Goal: Transaction & Acquisition: Book appointment/travel/reservation

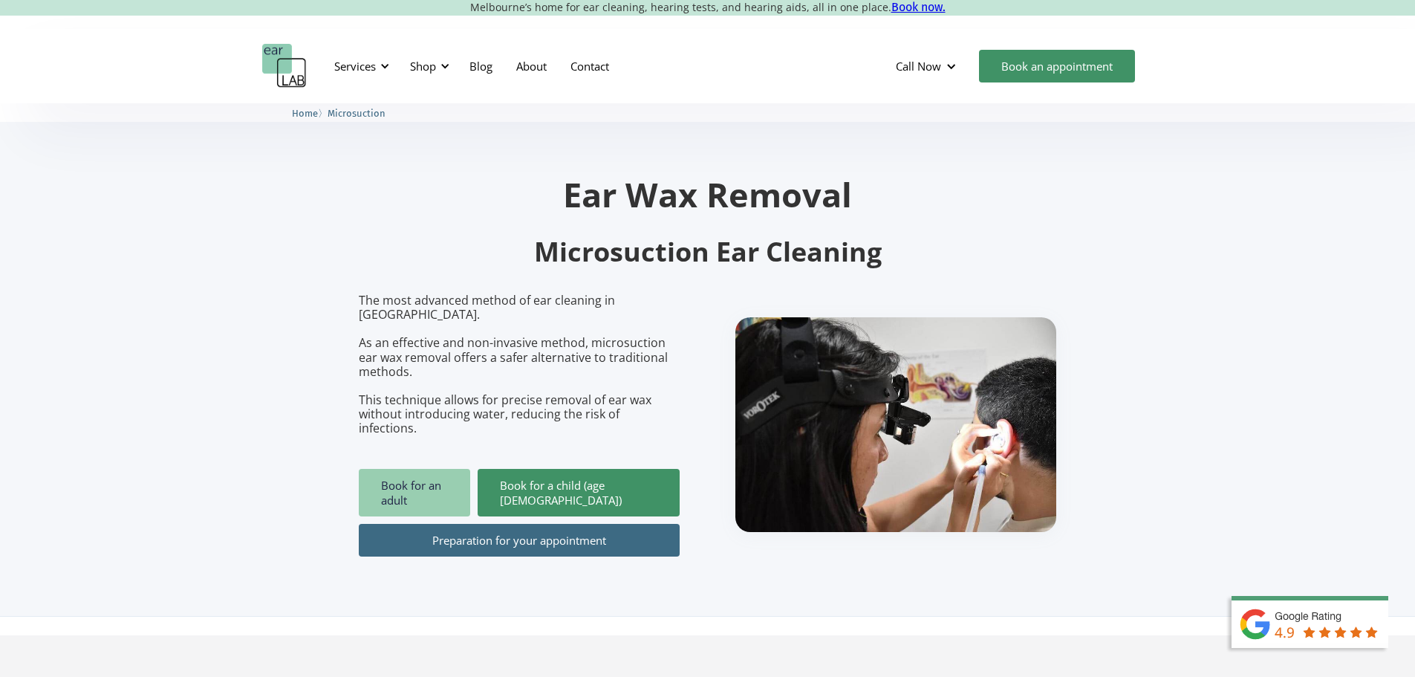
click at [424, 469] on link "Book for an adult" at bounding box center [414, 493] width 111 height 48
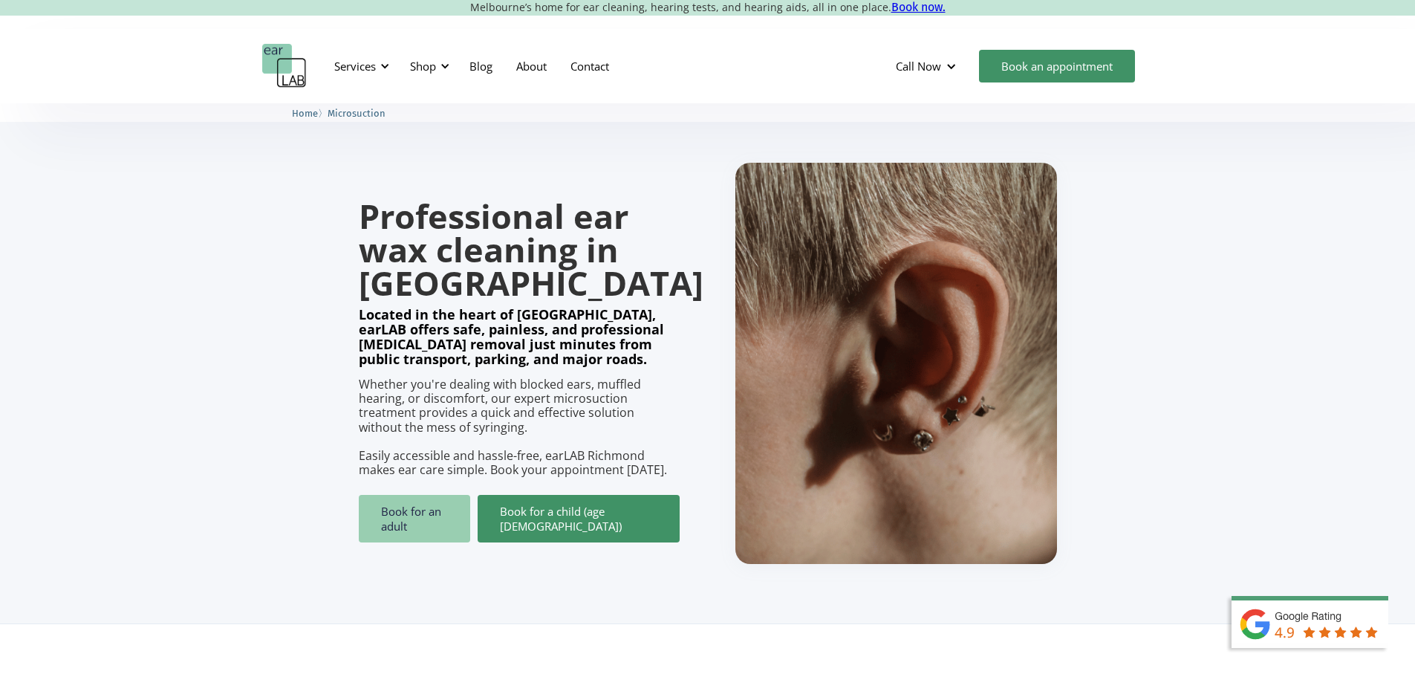
click at [391, 513] on link "Book for an adult" at bounding box center [414, 519] width 111 height 48
